Goal: Find specific page/section: Find specific page/section

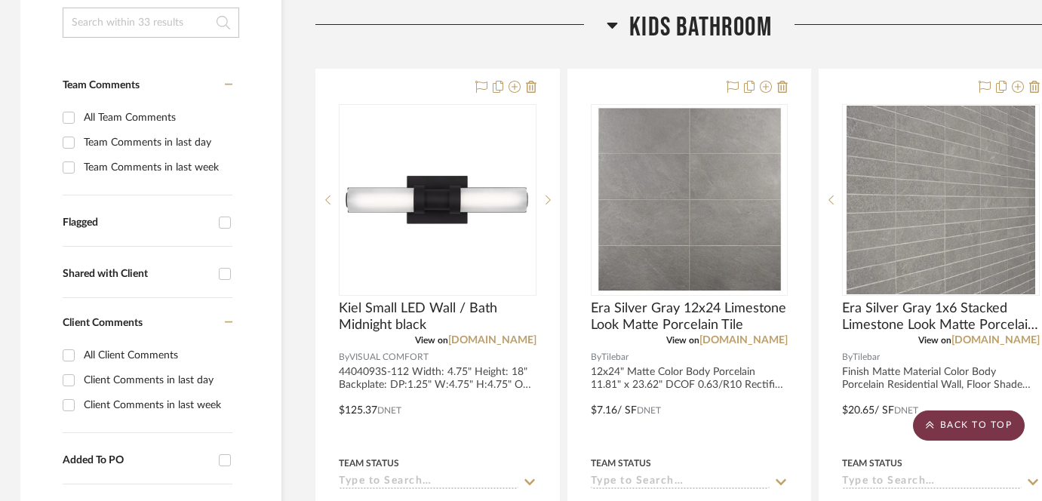
click at [978, 432] on scroll-to-top-button "BACK TO TOP" at bounding box center [969, 426] width 112 height 30
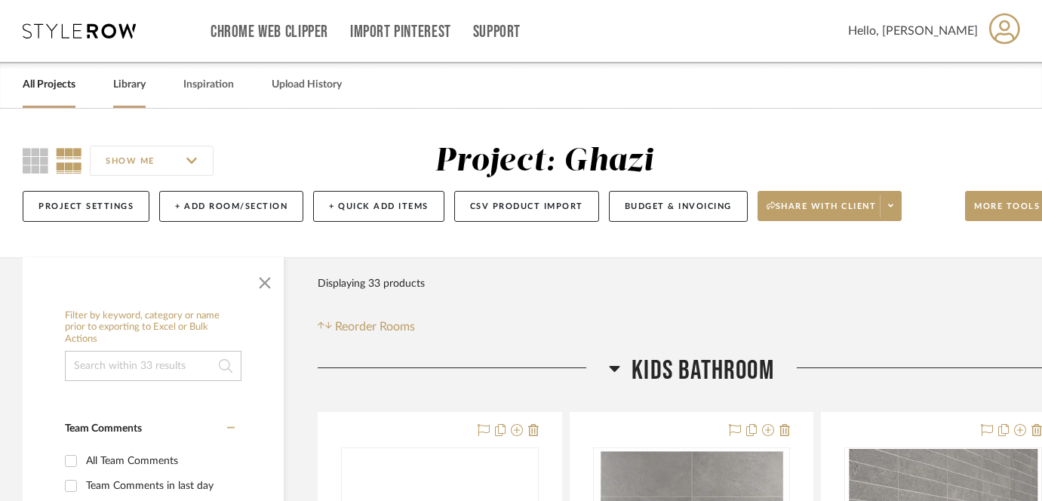
click at [115, 78] on link "Library" at bounding box center [129, 85] width 32 height 20
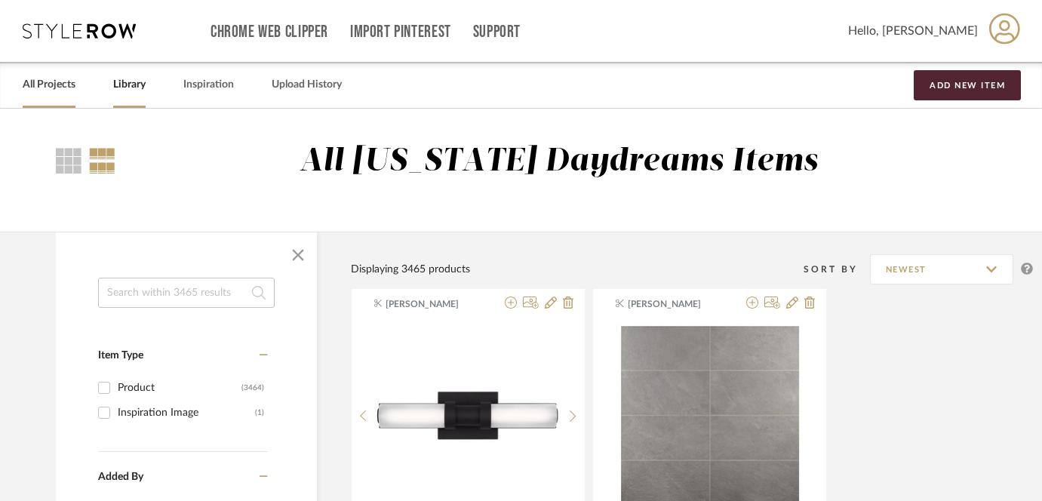
click at [32, 81] on link "All Projects" at bounding box center [49, 85] width 53 height 20
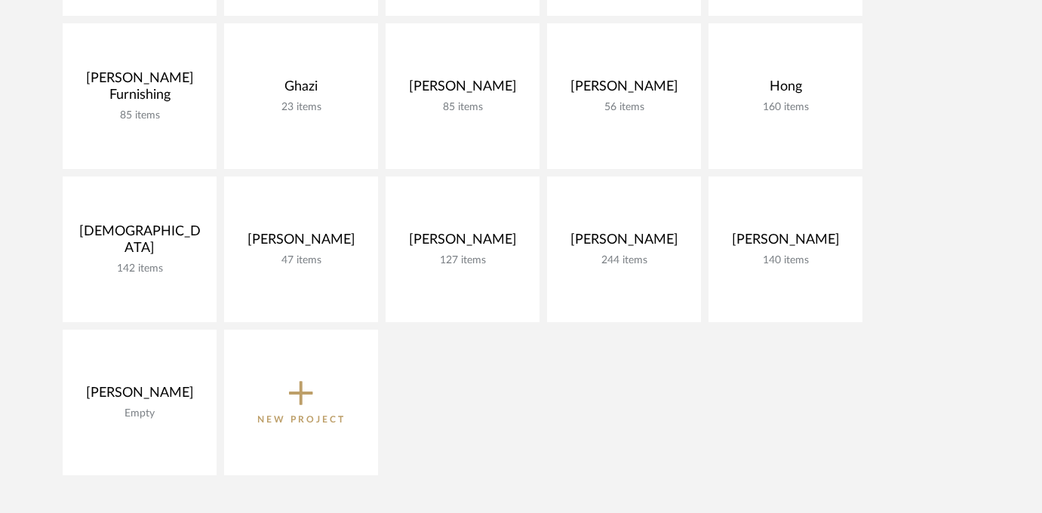
scroll to position [420, 0]
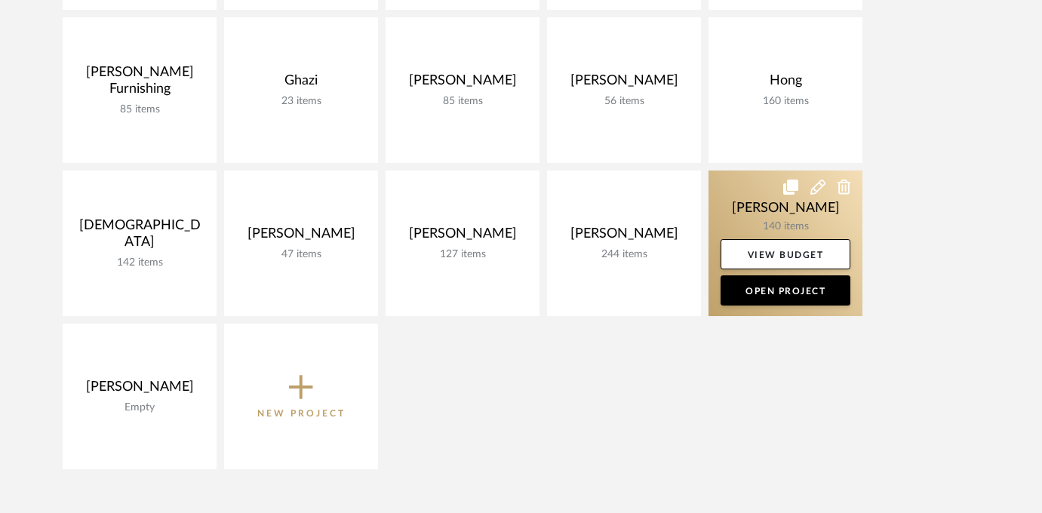
click at [807, 210] on link at bounding box center [786, 244] width 154 height 146
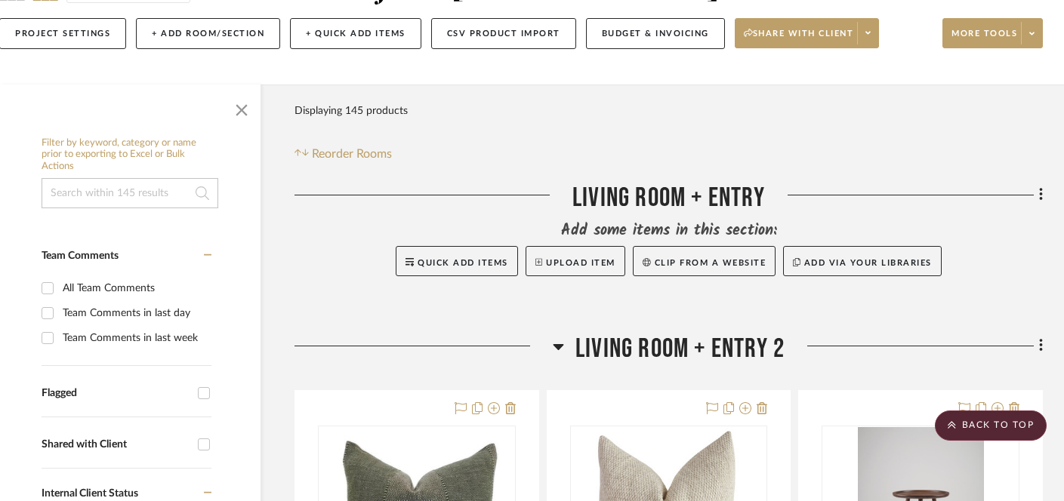
scroll to position [0, 23]
